Goal: Task Accomplishment & Management: Use online tool/utility

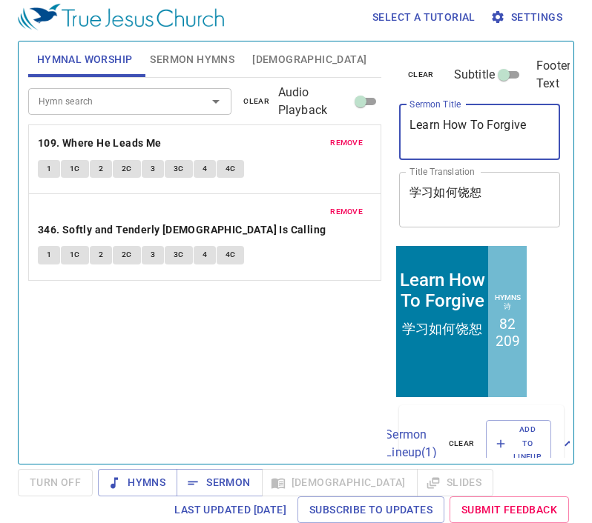
click at [481, 128] on textarea "Learn How To Forgive" at bounding box center [479, 132] width 140 height 28
click at [480, 127] on textarea "Learn How To Forgive" at bounding box center [479, 132] width 140 height 28
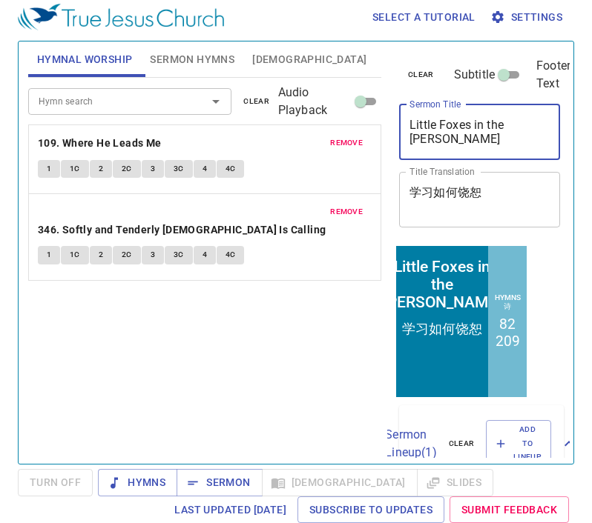
type textarea "Little Foxes in the Vinyard"
click at [356, 150] on span "remove" at bounding box center [346, 142] width 33 height 13
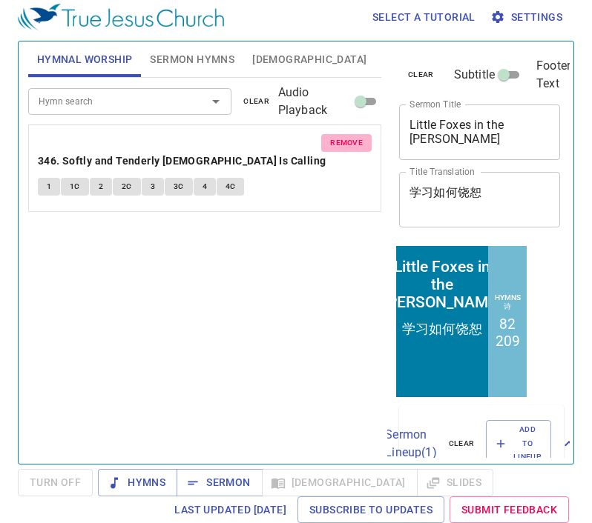
click at [356, 150] on span "remove" at bounding box center [346, 142] width 33 height 13
click at [356, 150] on div "Hymn search Hymn search clear Audio Playback remove 346. Softly and Tenderly Je…" at bounding box center [204, 265] width 353 height 374
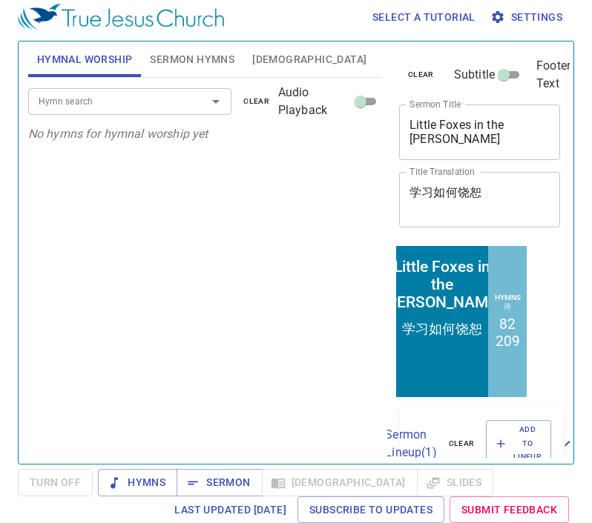
click at [134, 105] on input "Hymn search" at bounding box center [108, 101] width 151 height 17
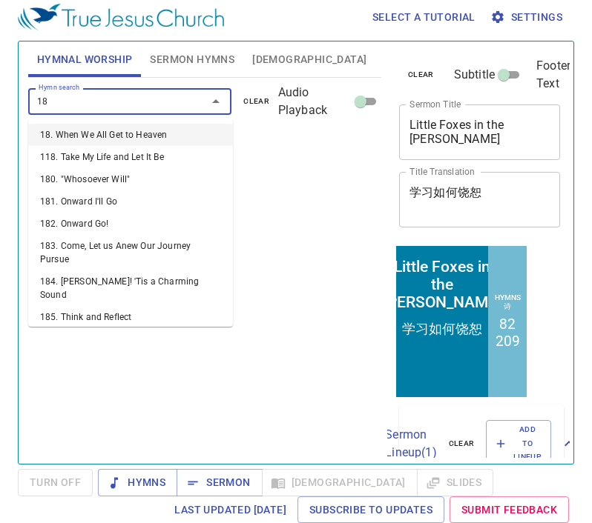
type input "185"
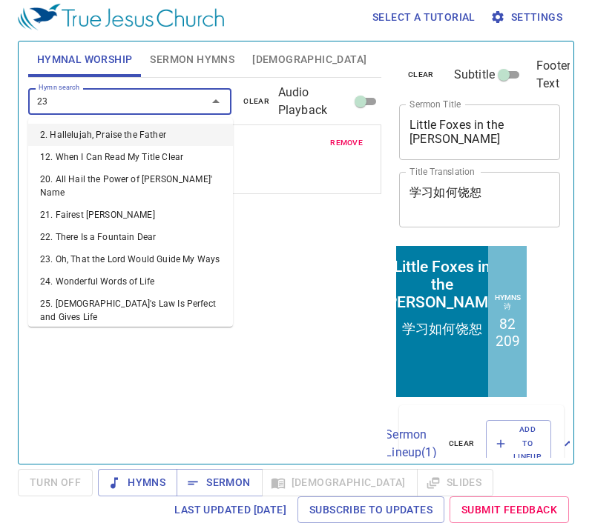
type input "232"
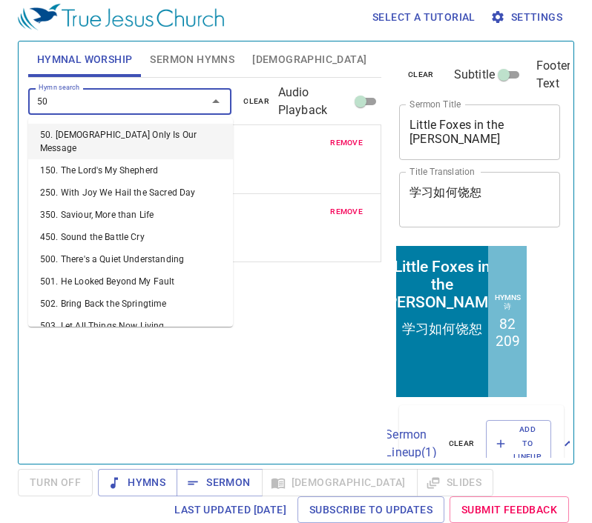
type input "501"
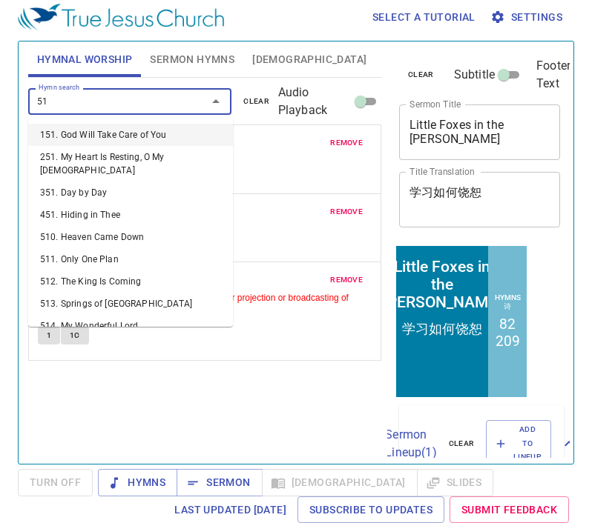
type input "518"
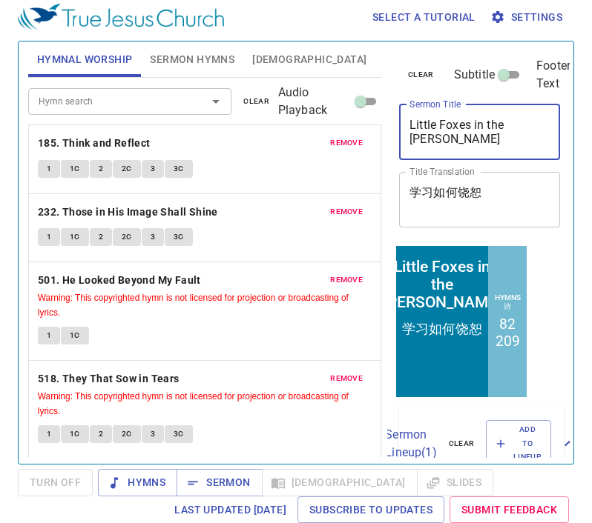
click at [463, 128] on textarea "Little Foxes in the Vinyard" at bounding box center [479, 132] width 140 height 28
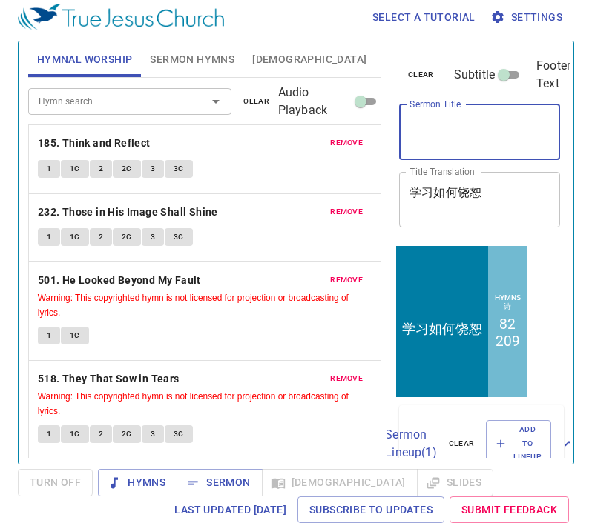
click at [509, 208] on textarea "学习如何饶恕" at bounding box center [479, 199] width 140 height 28
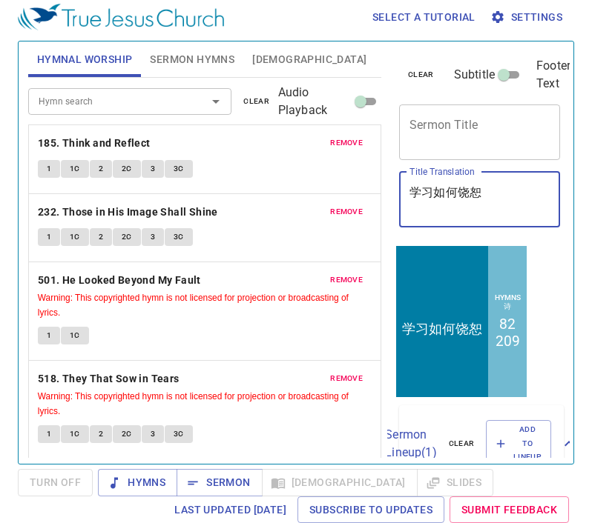
click at [509, 208] on textarea "学习如何饶恕" at bounding box center [479, 199] width 140 height 28
type textarea "\"
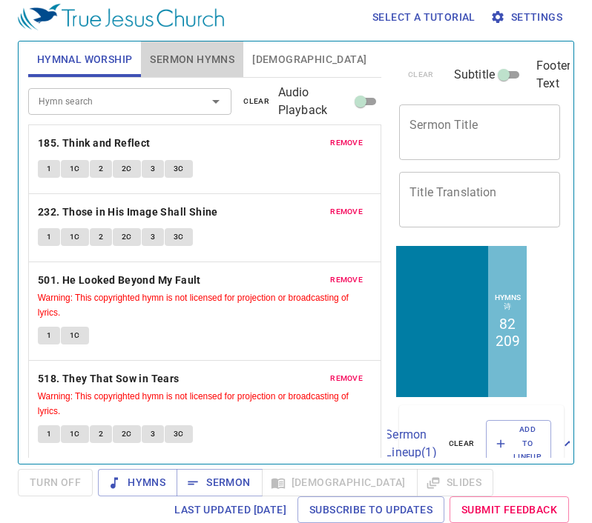
click at [219, 66] on span "Sermon Hymns" at bounding box center [192, 59] width 85 height 19
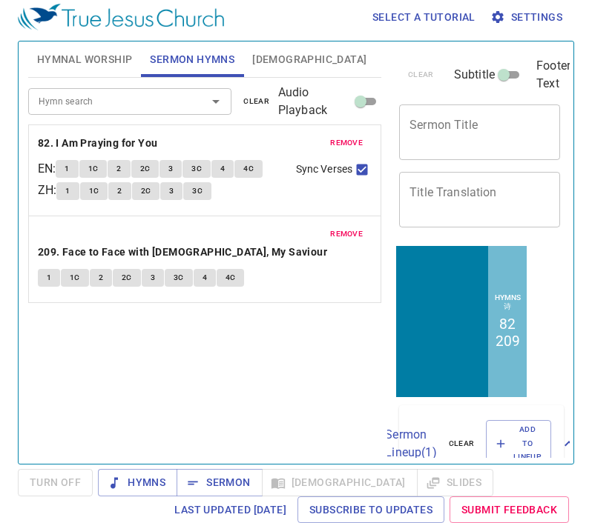
click at [330, 143] on span "remove" at bounding box center [346, 142] width 33 height 13
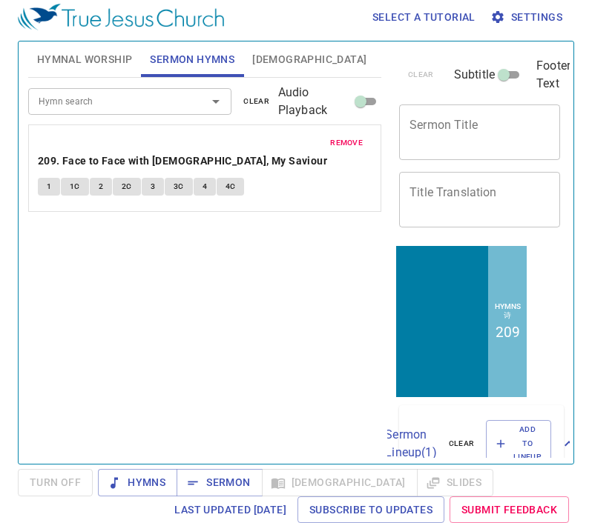
click at [330, 143] on span "remove" at bounding box center [346, 142] width 33 height 13
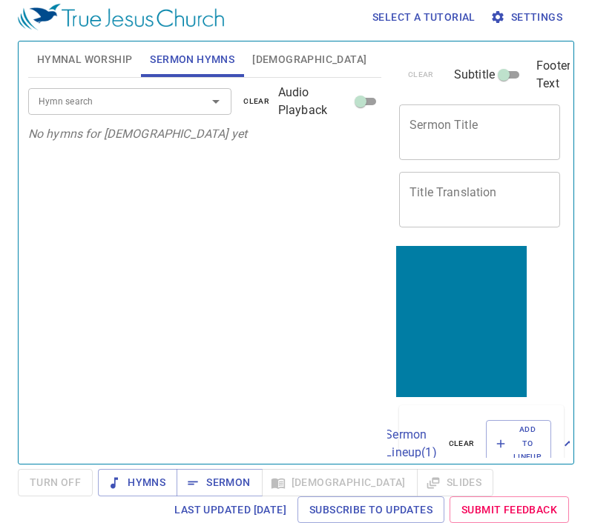
click at [330, 143] on div "Hymn search Hymn search clear Audio Playback No hymns for sermon yet" at bounding box center [204, 265] width 353 height 374
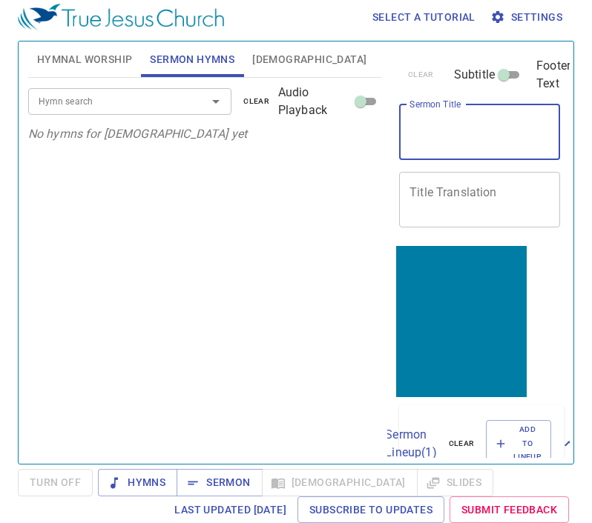
click at [445, 142] on textarea "Sermon Title" at bounding box center [479, 132] width 140 height 28
type textarea "L"
type textarea "Catch th"
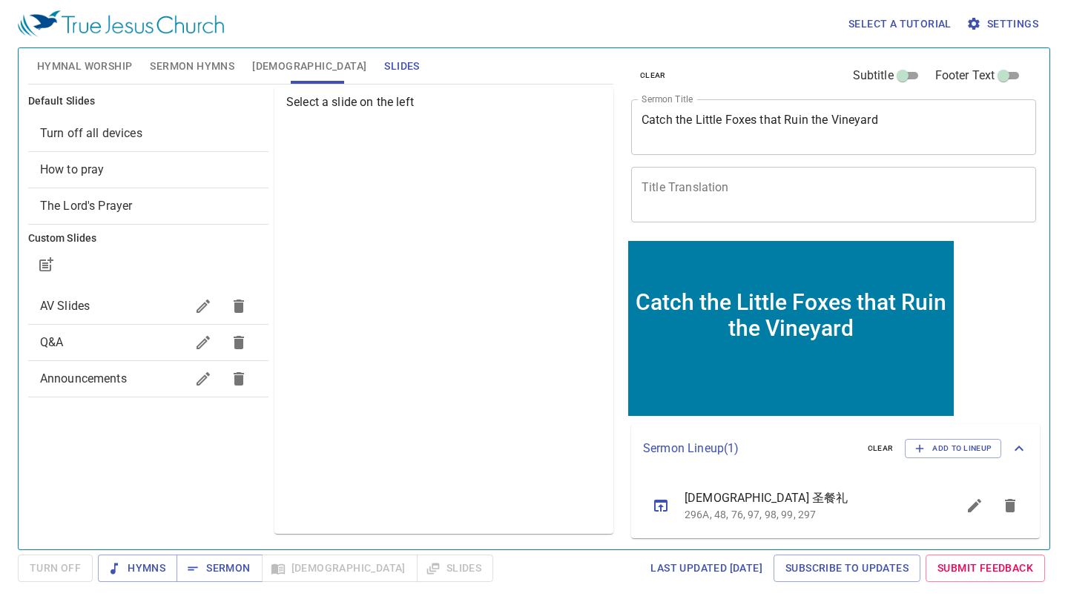
click at [172, 137] on span "Turn off all devices" at bounding box center [148, 134] width 216 height 18
click at [73, 140] on span "Turn off all devices" at bounding box center [148, 134] width 216 height 18
click at [100, 133] on span "Turn off all devices" at bounding box center [91, 133] width 102 height 14
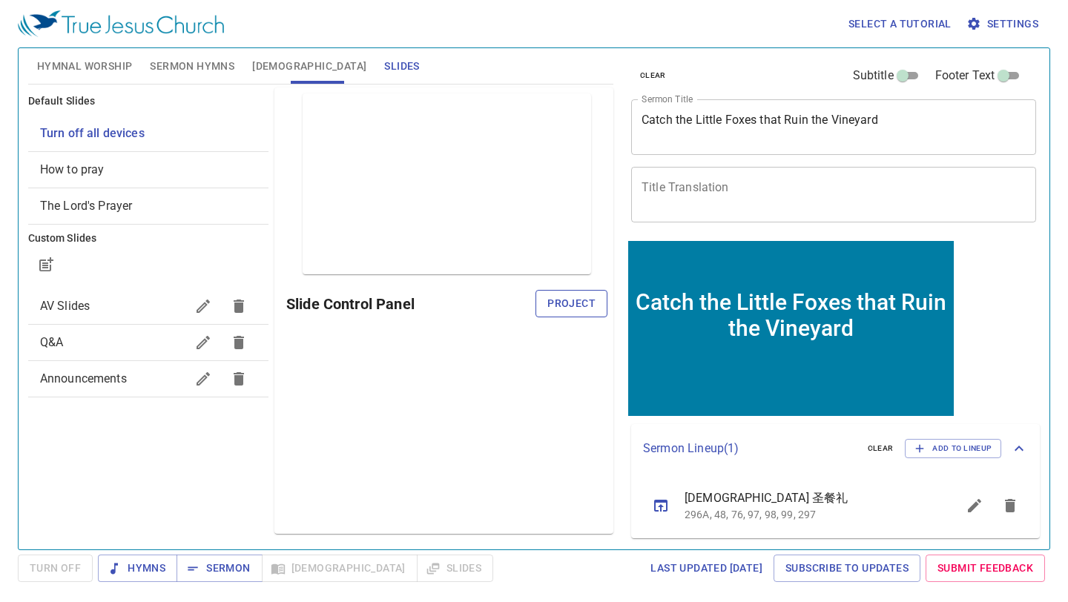
click at [595, 303] on span "Project" at bounding box center [571, 303] width 48 height 19
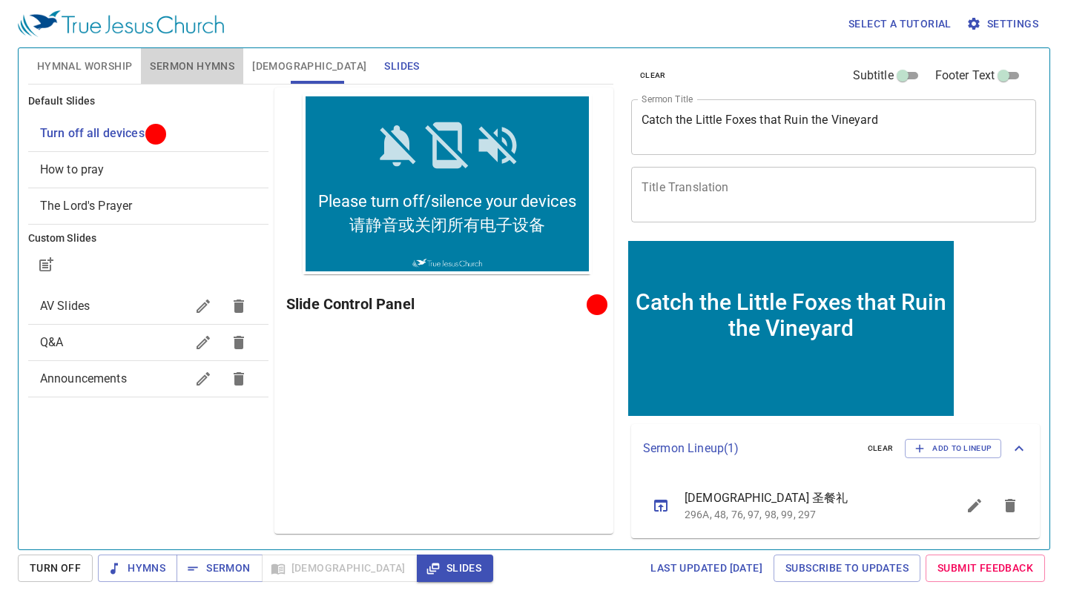
click at [211, 48] on button "Sermon Hymns" at bounding box center [192, 66] width 102 height 36
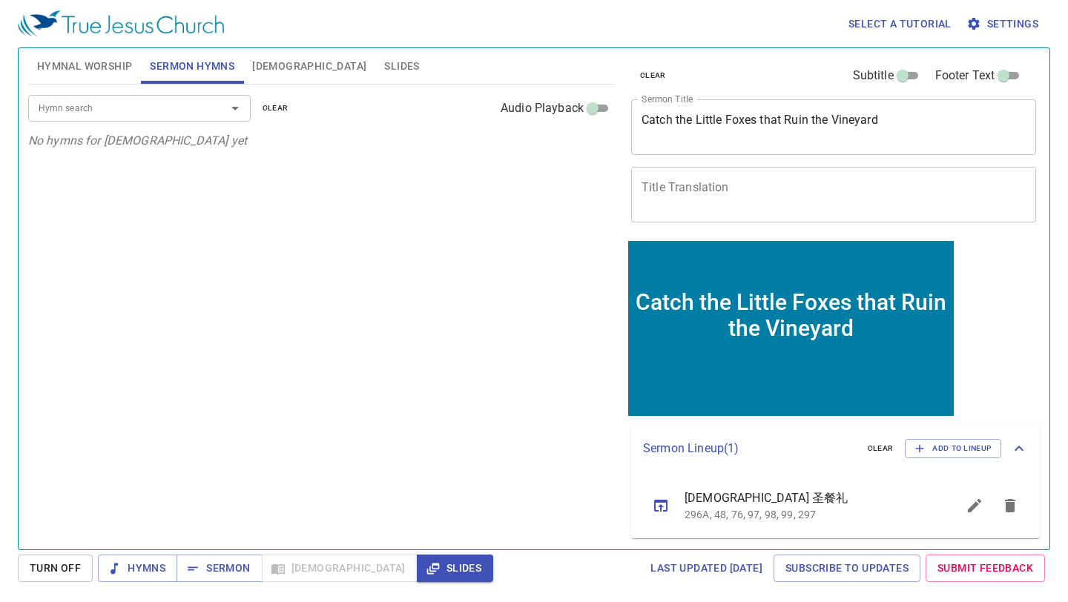
click at [183, 110] on input "Hymn search" at bounding box center [118, 107] width 170 height 17
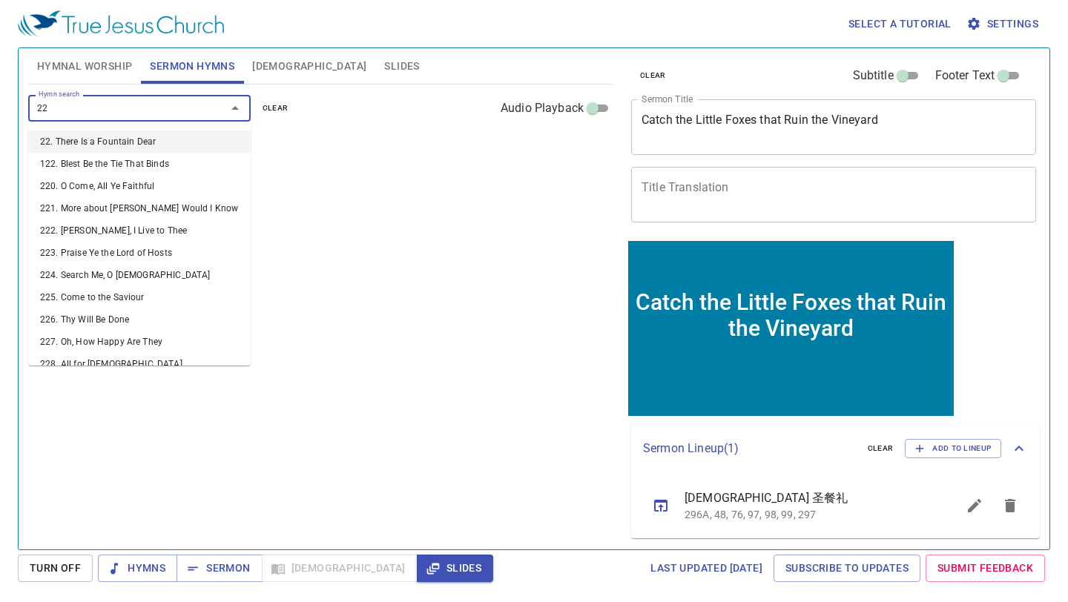
type input "220"
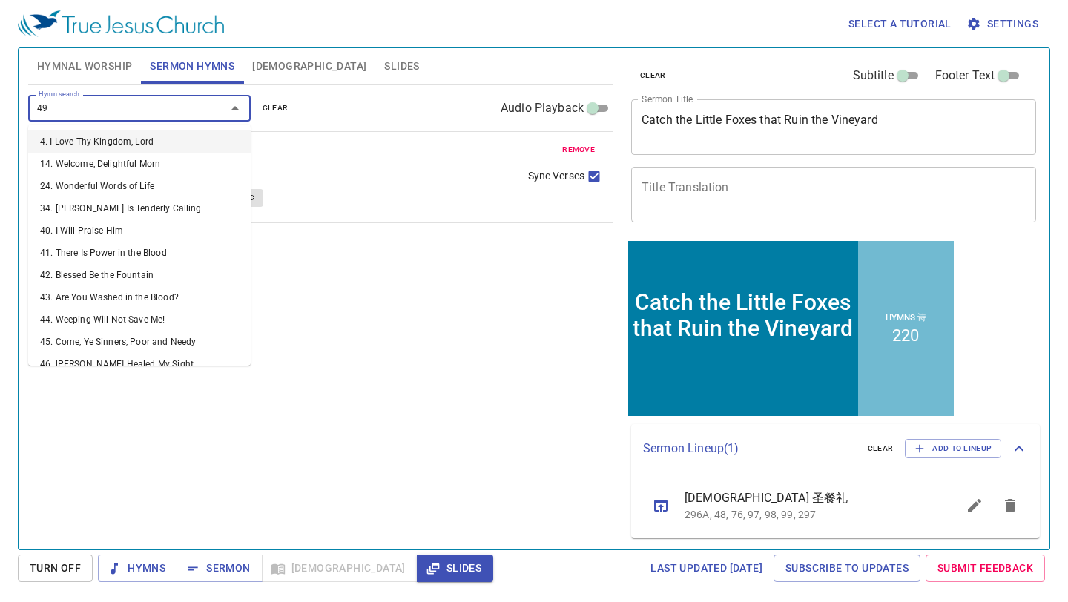
type input "492"
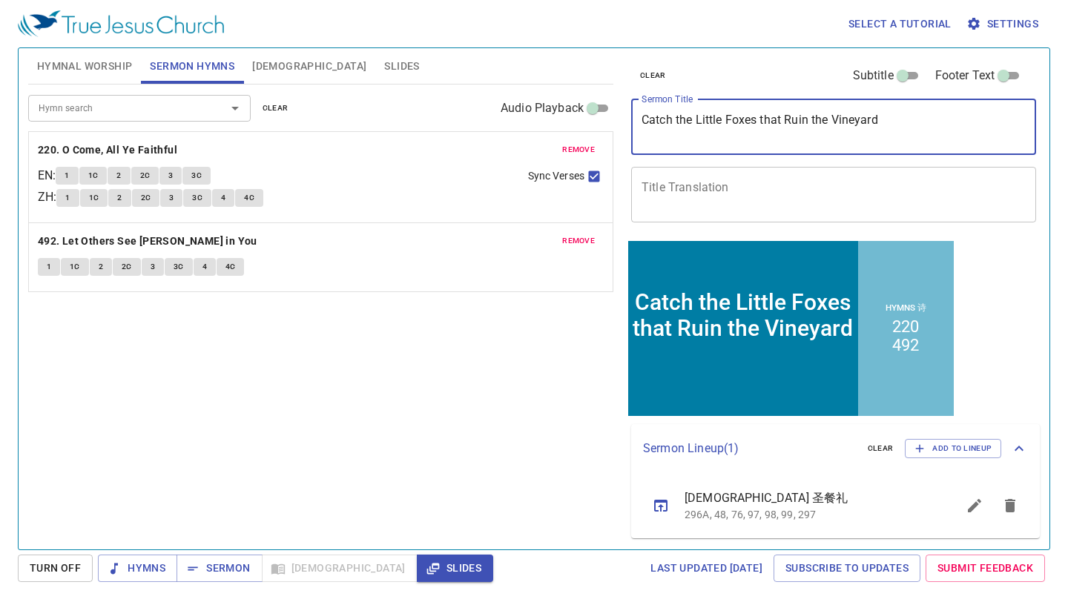
click at [663, 130] on textarea "Catch the Little Foxes that Ruin the Vineyard" at bounding box center [833, 127] width 384 height 28
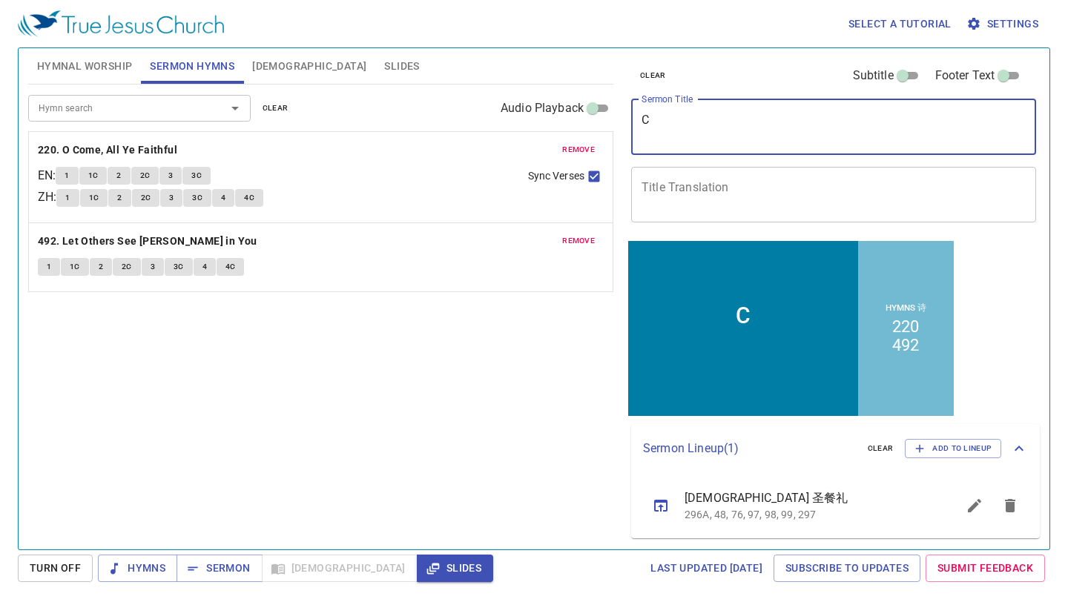
type textarea "Ca"
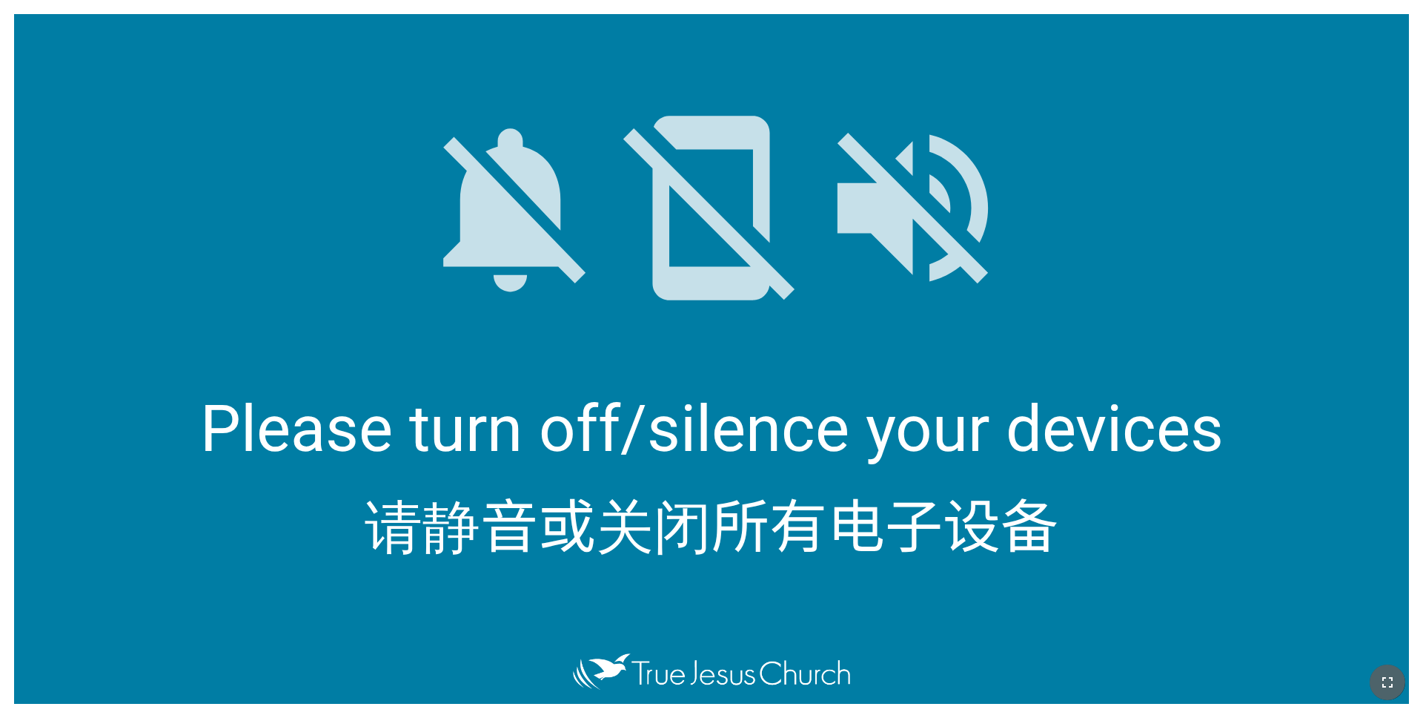
click at [1067, 601] on button "button" at bounding box center [1388, 682] width 36 height 36
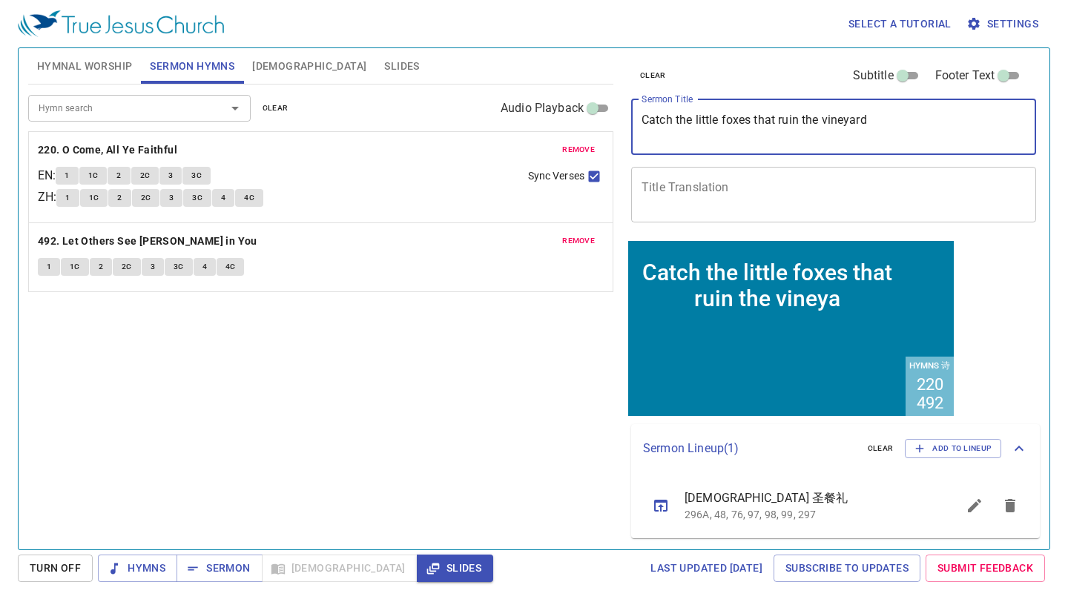
type textarea "Catch the little foxes that ruin the vineyard"
click at [990, 146] on div "Catch the little foxes that ruin the viney x Sermon Title" at bounding box center [833, 127] width 405 height 56
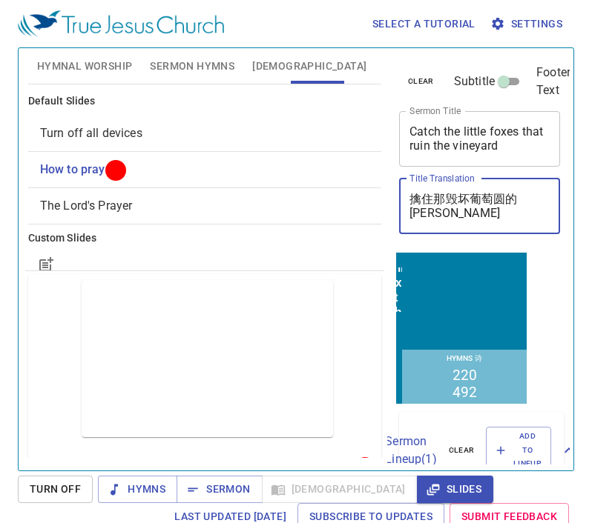
type textarea "擒住那毁坏葡萄圆的小狐狸"
click at [446, 196] on textarea "擒住那毁坏葡萄圆的小狐" at bounding box center [479, 206] width 140 height 28
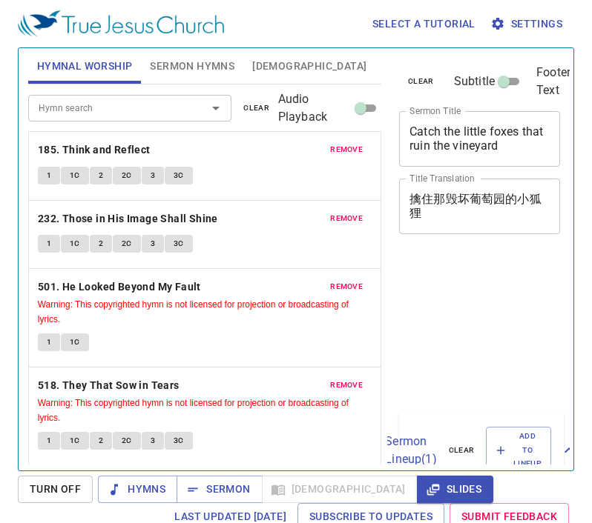
scroll to position [7, 0]
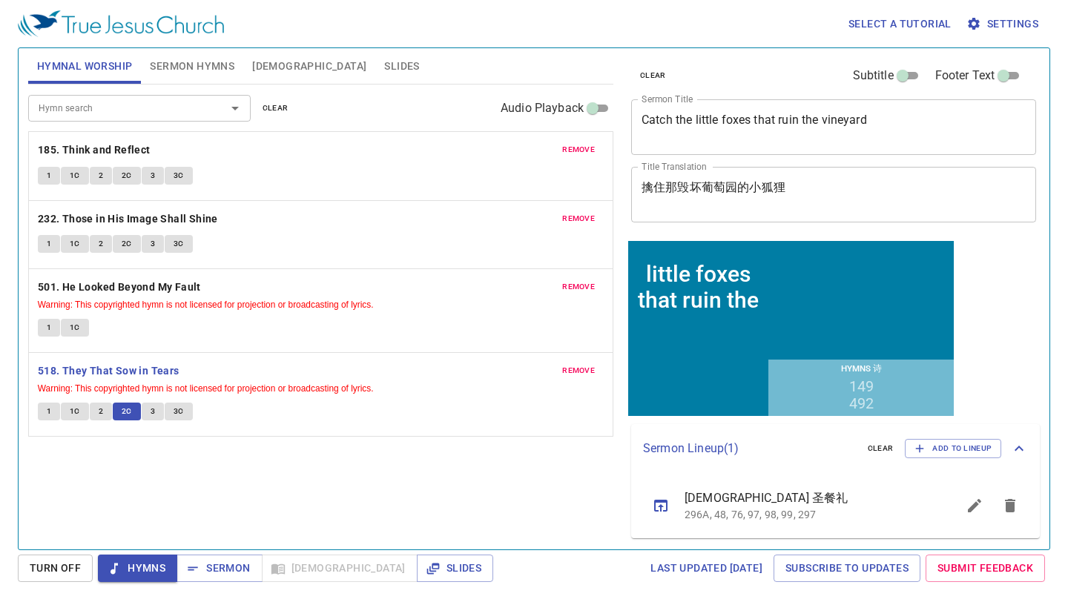
click at [150, 409] on span "3" at bounding box center [152, 411] width 4 height 13
click at [150, 413] on span "3" at bounding box center [152, 411] width 4 height 13
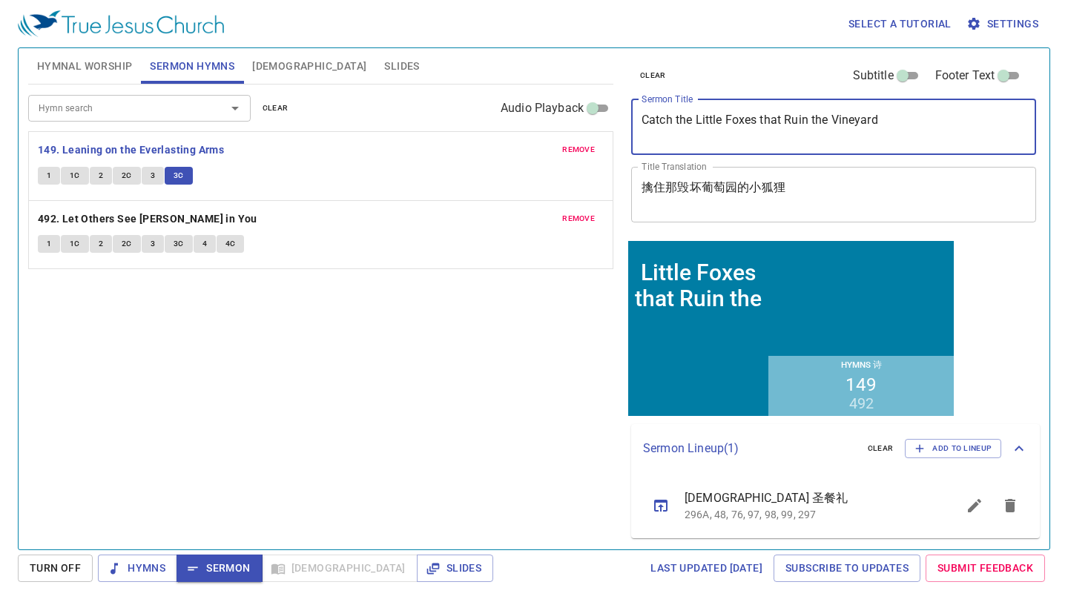
click at [807, 139] on textarea "Catch the Little Foxes that Ruin the Vineyard" at bounding box center [833, 127] width 384 height 28
type textarea "Catch the Little Foxes that Ruin the Vineyard"
click at [479, 362] on div "Hymn search Hymn search clear Audio Playback remove 149. Leaning on the Everlas…" at bounding box center [320, 311] width 585 height 452
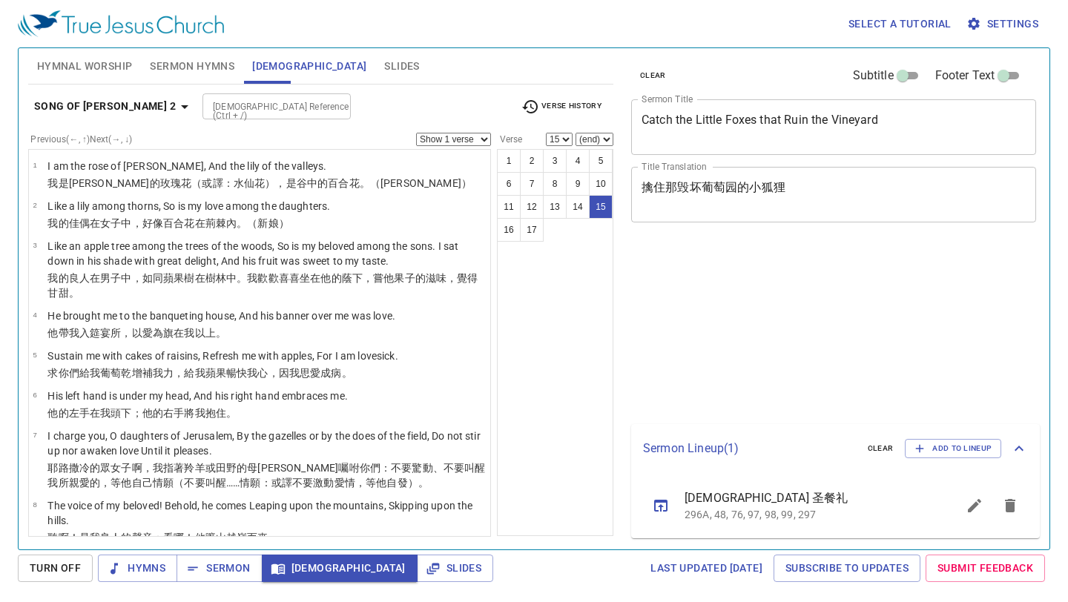
select select "15"
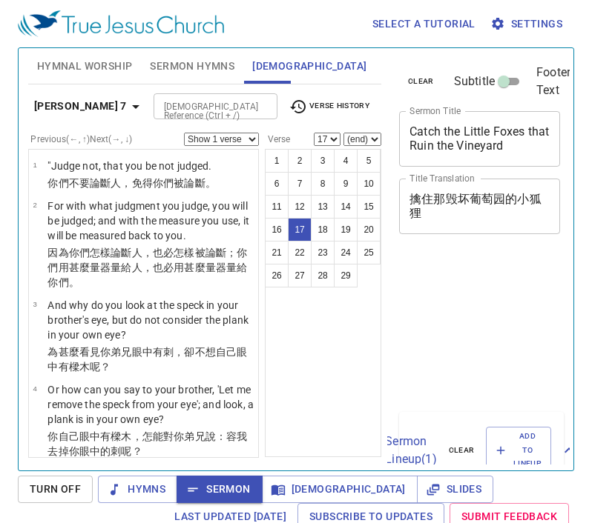
select select "17"
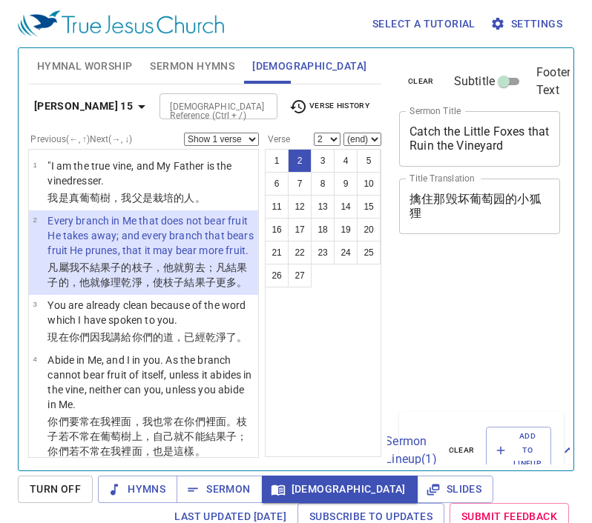
select select "2"
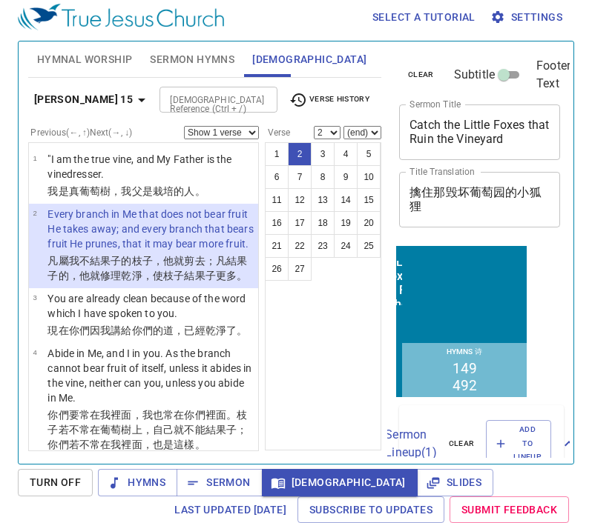
click at [60, 91] on b "John 15" at bounding box center [83, 99] width 99 height 19
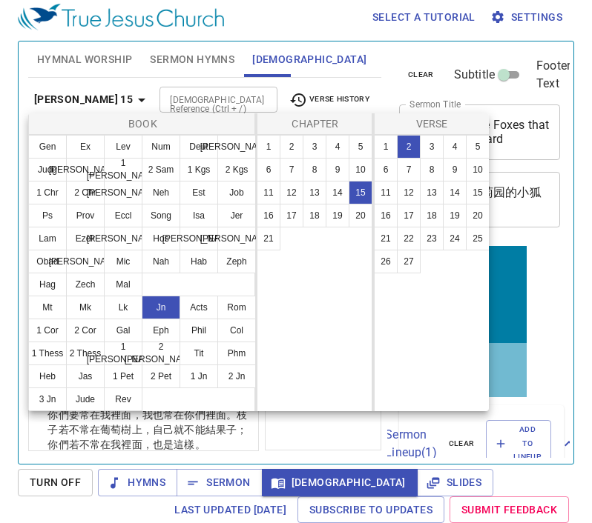
click at [76, 102] on div at bounding box center [296, 261] width 592 height 523
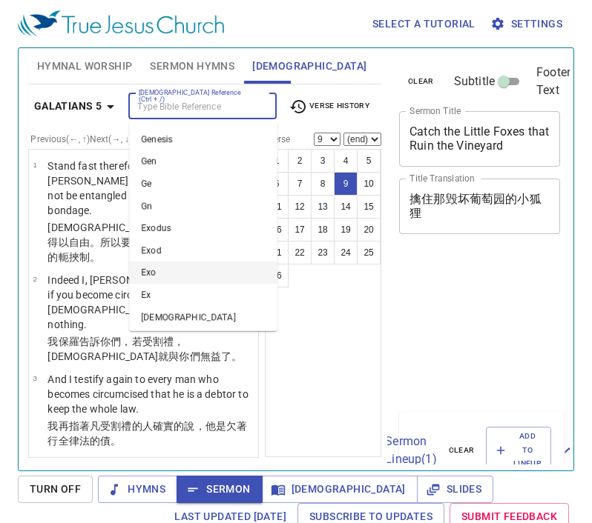
select select "9"
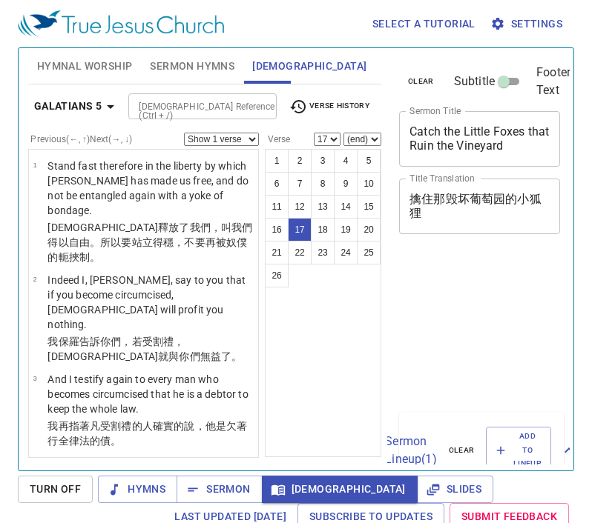
select select "17"
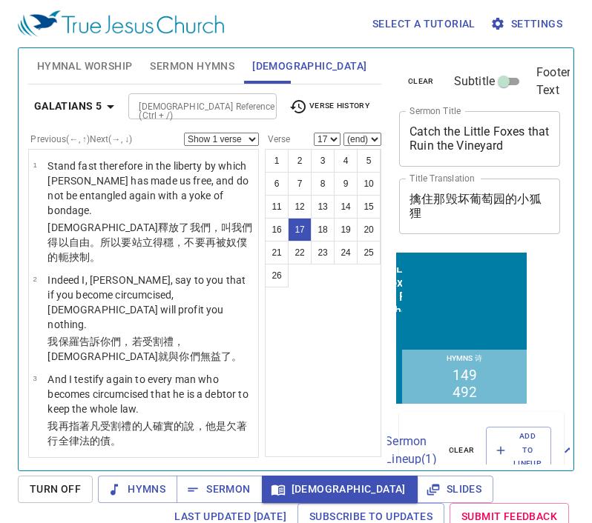
scroll to position [7, 0]
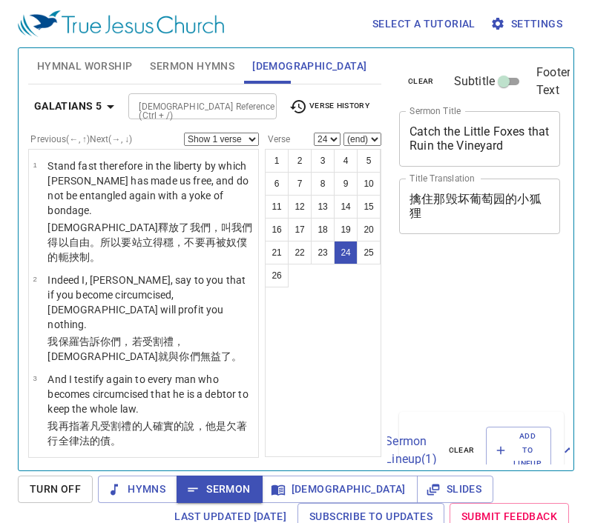
select select "24"
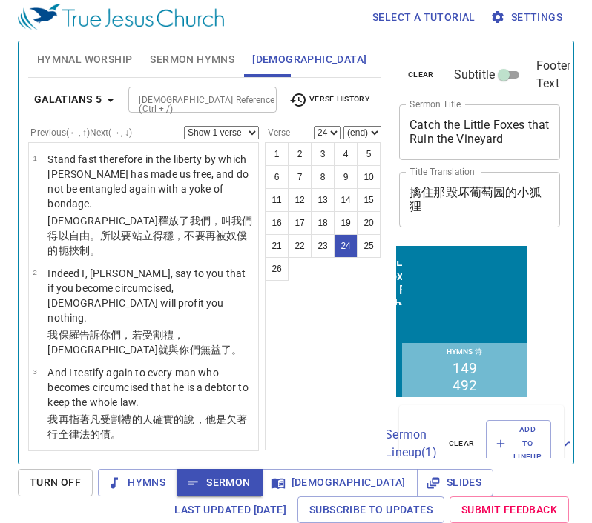
scroll to position [1754, 0]
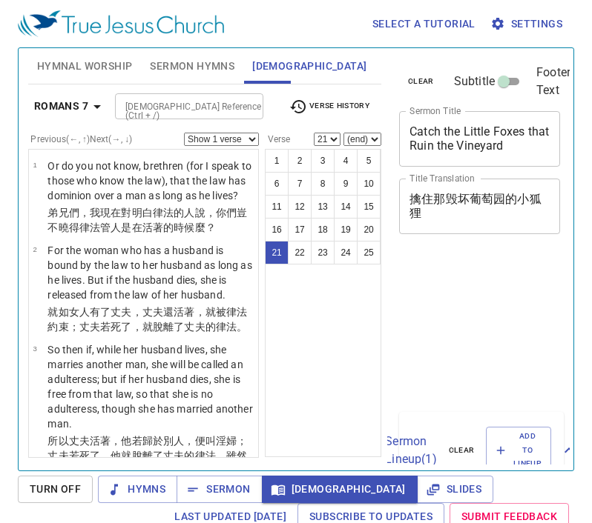
select select "21"
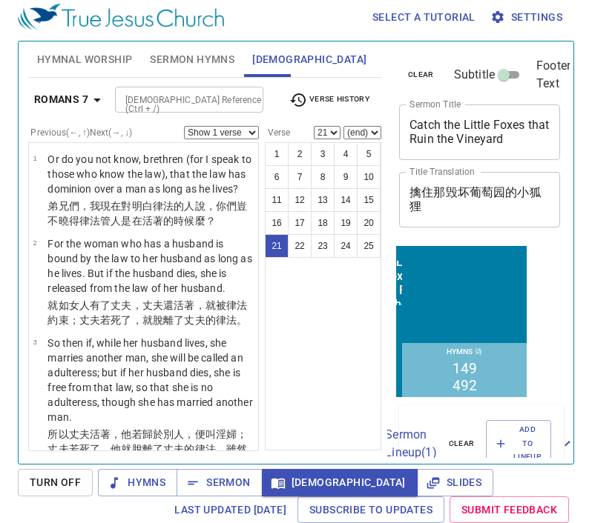
click at [90, 113] on div "Romans 7 Bible Reference (Ctrl + /) Bible Reference (Ctrl + /) Verse History" at bounding box center [204, 105] width 353 height 41
click at [70, 97] on b "Romans 7" at bounding box center [61, 99] width 54 height 19
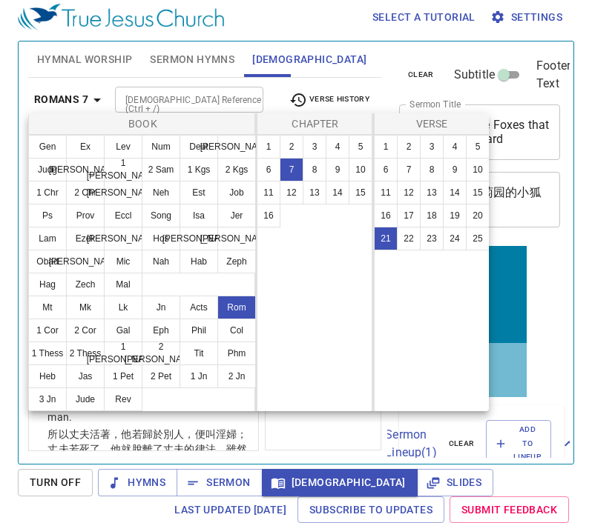
click at [99, 102] on div at bounding box center [296, 261] width 592 height 523
click at [40, 308] on div "Book Gen Ex Lev Num Deut Josh Judg Ruth 1 Sam 2 Sam 1 Kgs 2 Kgs 1 Chr 2 Chr Ezr…" at bounding box center [296, 261] width 592 height 523
click at [48, 303] on div "Book Gen Ex Lev Num Deut Josh Judg Ruth 1 Sam 2 Sam 1 Kgs 2 Kgs 1 Chr 2 Chr Ezr…" at bounding box center [296, 261] width 592 height 523
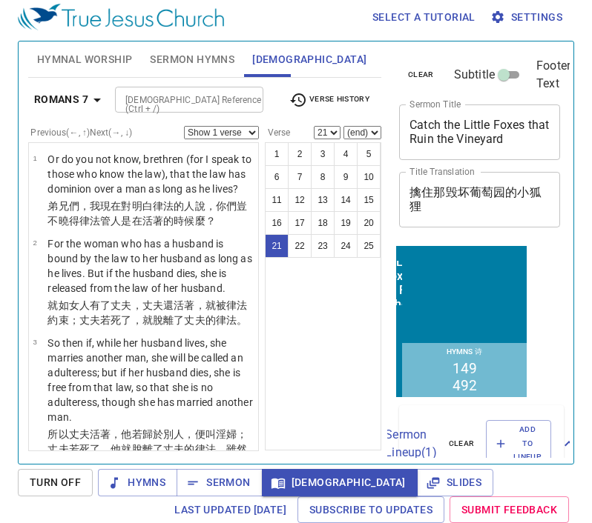
scroll to position [1775, 0]
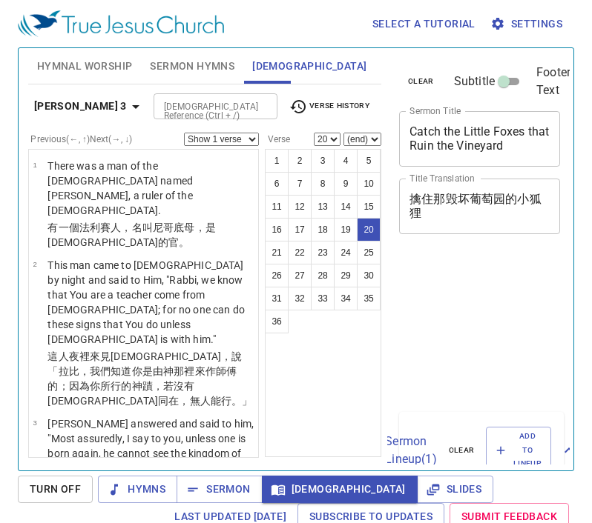
select select "20"
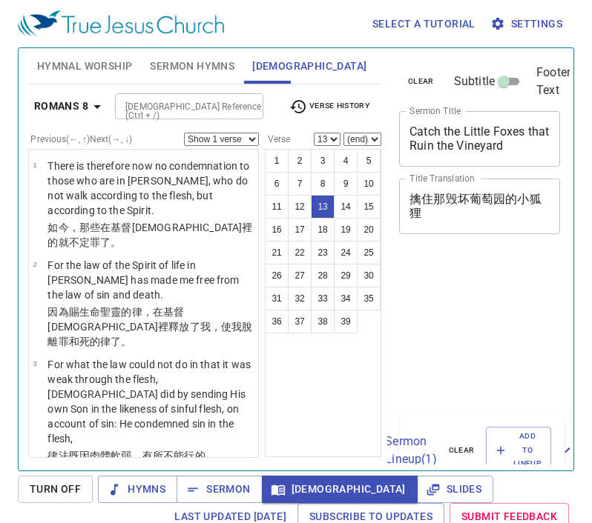
select select "13"
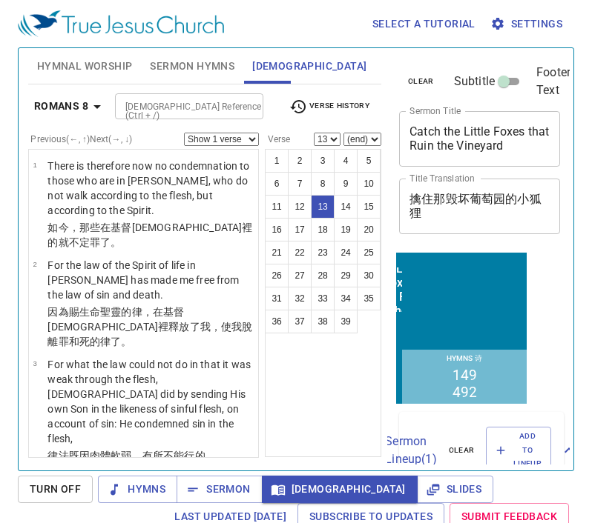
click at [168, 115] on div "Romans 8 Bible Reference (Ctrl + /) Bible Reference (Ctrl + /) Verse History" at bounding box center [204, 112] width 353 height 41
click at [168, 113] on div "Bible Reference (Ctrl + /) Bible Reference (Ctrl + /)" at bounding box center [189, 106] width 148 height 26
click at [168, 110] on div "[DEMOGRAPHIC_DATA] Reference (Ctrl + /)" at bounding box center [189, 106] width 148 height 26
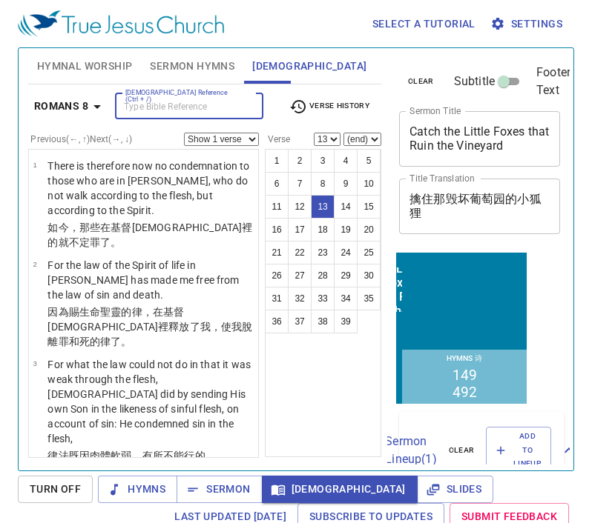
scroll to position [7, 0]
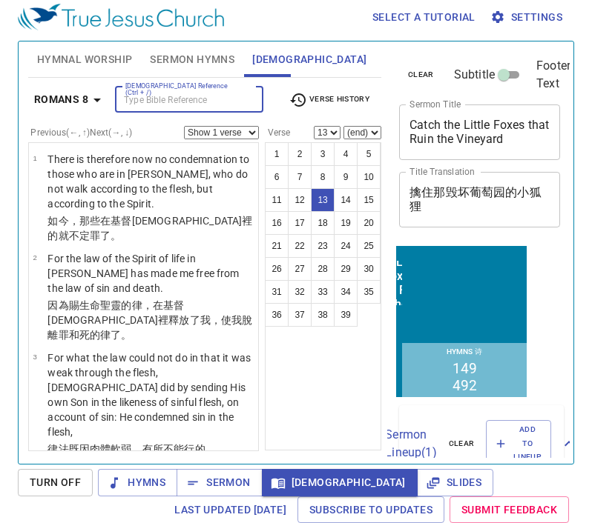
click at [168, 102] on input "[DEMOGRAPHIC_DATA] Reference (Ctrl + /)" at bounding box center [176, 99] width 115 height 17
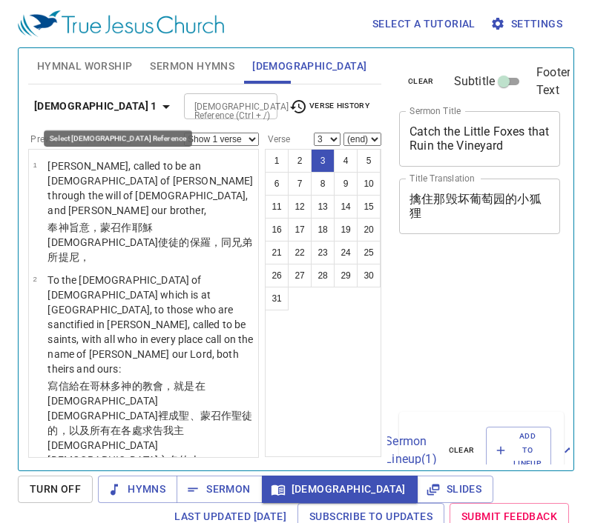
select select "3"
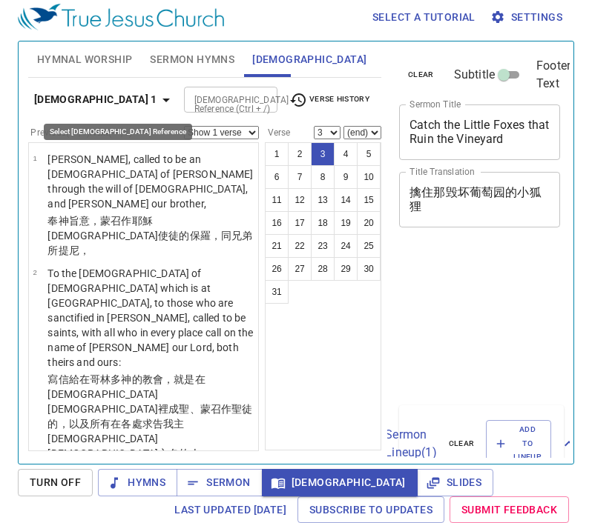
click at [112, 96] on b "[DEMOGRAPHIC_DATA] 1" at bounding box center [95, 99] width 123 height 19
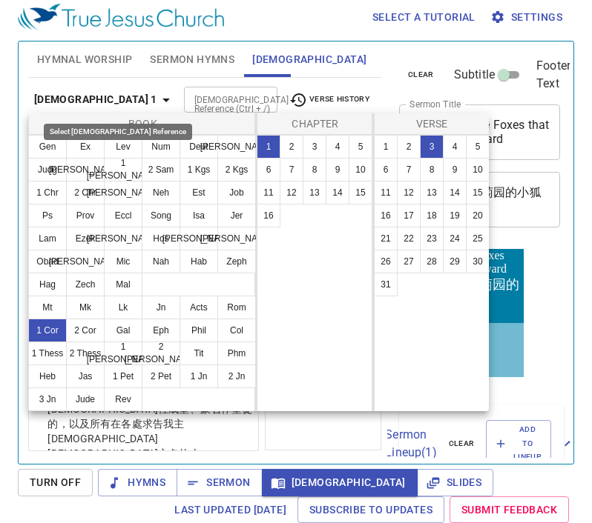
click at [235, 328] on div at bounding box center [296, 261] width 592 height 523
click at [235, 328] on div "Book Gen Ex Lev Num Deut Josh Judg Ruth 1 Sam 2 Sam 1 Kgs 2 Kgs 1 Chr 2 Chr Ezr…" at bounding box center [296, 261] width 592 height 523
click at [232, 333] on div "Book Gen Ex Lev Num Deut Josh Judg Ruth 1 Sam 2 Sam 1 Kgs 2 Kgs 1 Chr 2 Chr Ezr…" at bounding box center [296, 261] width 592 height 523
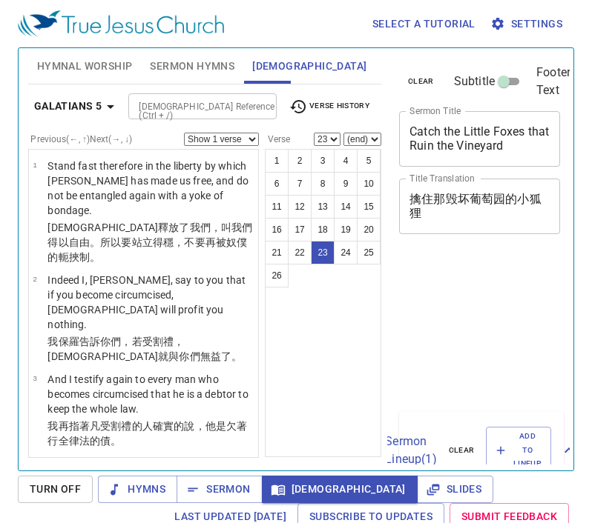
select select "23"
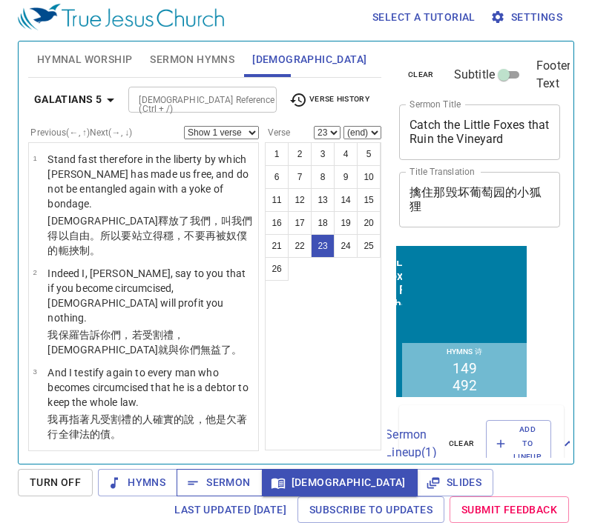
click at [211, 473] on button "Sermon" at bounding box center [218, 482] width 85 height 27
click at [216, 473] on button "Sermon" at bounding box center [218, 482] width 85 height 27
click at [222, 464] on div "Hymnal Worship Sermon Hymns [DEMOGRAPHIC_DATA] Slides Hymn search Hymn search c…" at bounding box center [296, 253] width 556 height 424
click at [222, 474] on span "Sermon" at bounding box center [219, 483] width 62 height 19
click at [231, 486] on span "Sermon" at bounding box center [219, 483] width 62 height 19
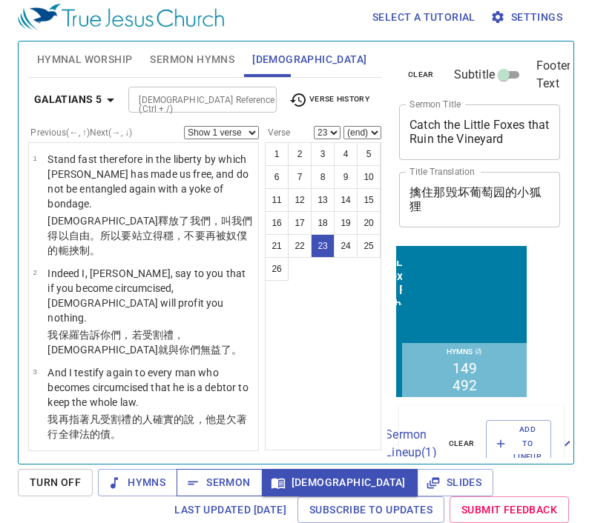
click at [231, 486] on span "Sermon" at bounding box center [219, 483] width 62 height 19
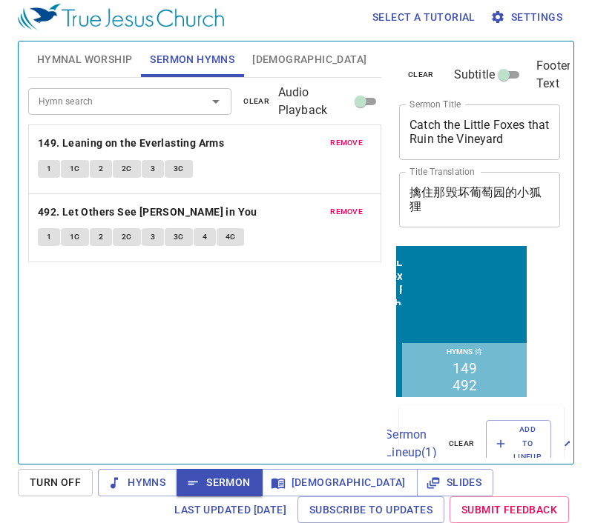
scroll to position [7, 0]
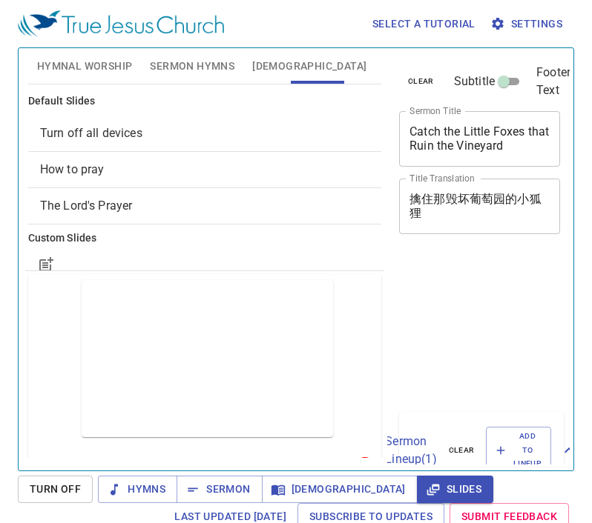
scroll to position [7, 0]
